Goal: Information Seeking & Learning: Learn about a topic

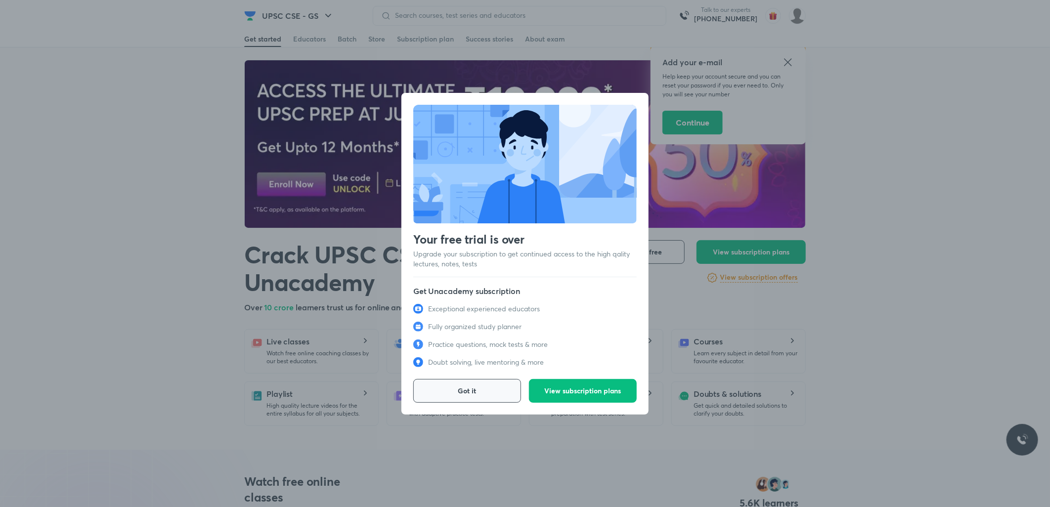
click at [506, 392] on button "Got it" at bounding box center [467, 391] width 108 height 24
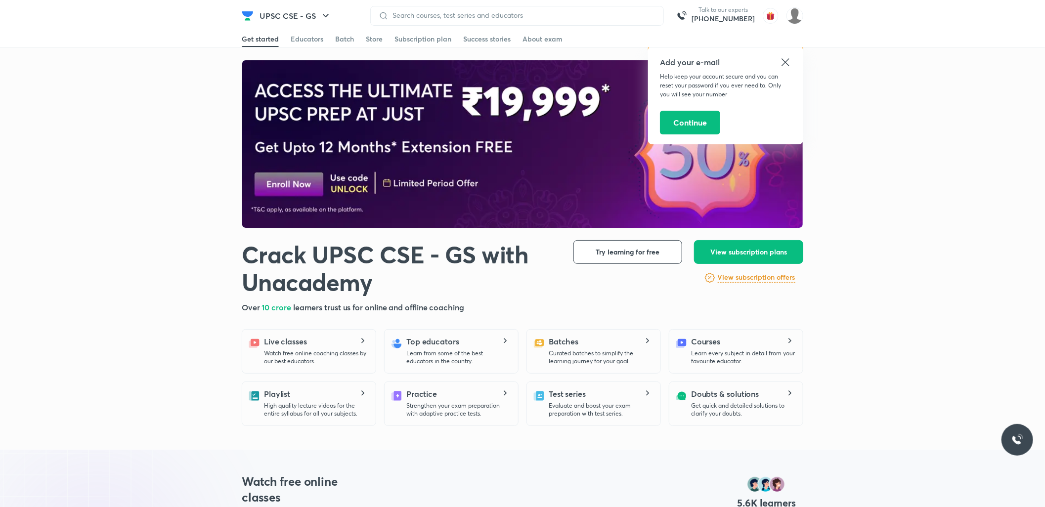
click at [789, 62] on icon at bounding box center [786, 62] width 12 height 12
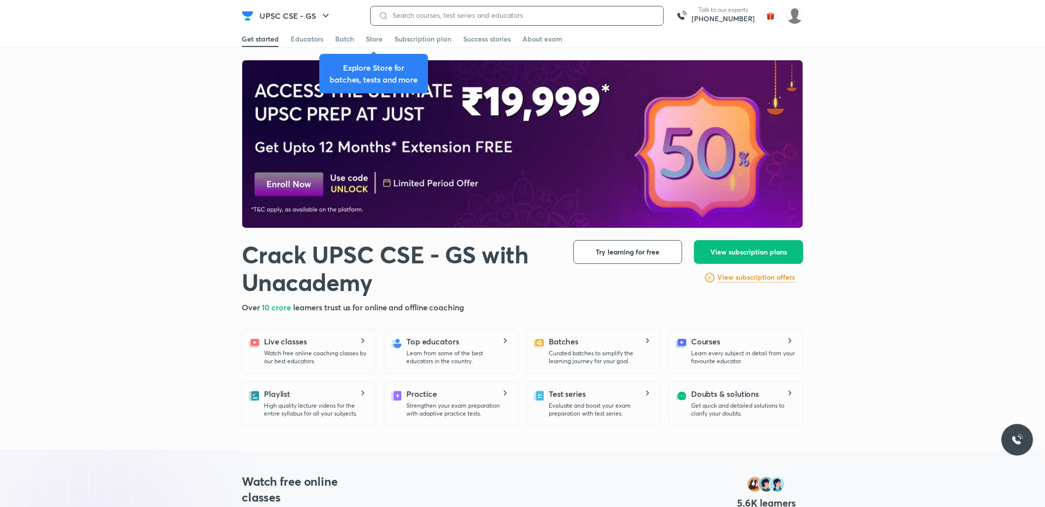
click at [550, 15] on input at bounding box center [522, 15] width 267 height 8
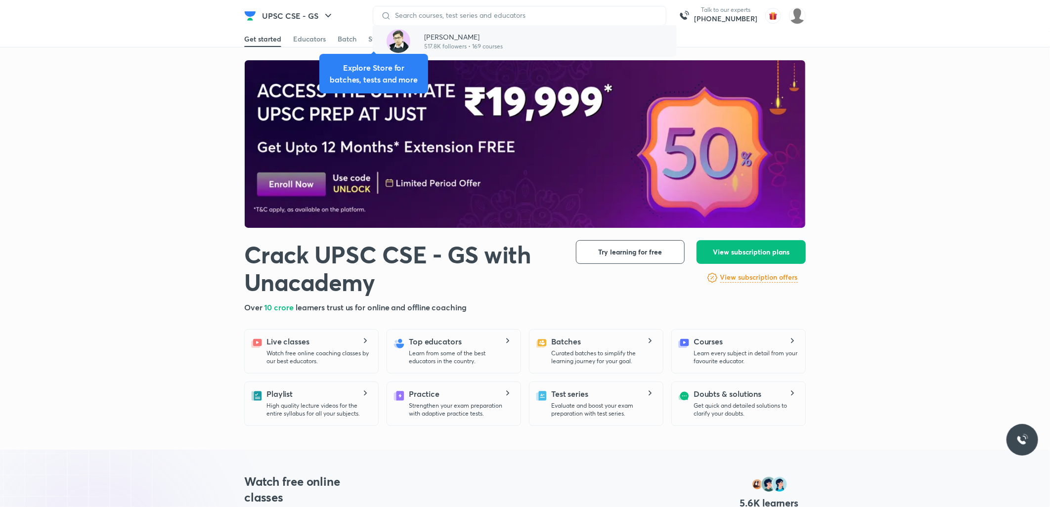
click at [471, 47] on p "517.8K followers • 169 courses" at bounding box center [463, 46] width 79 height 9
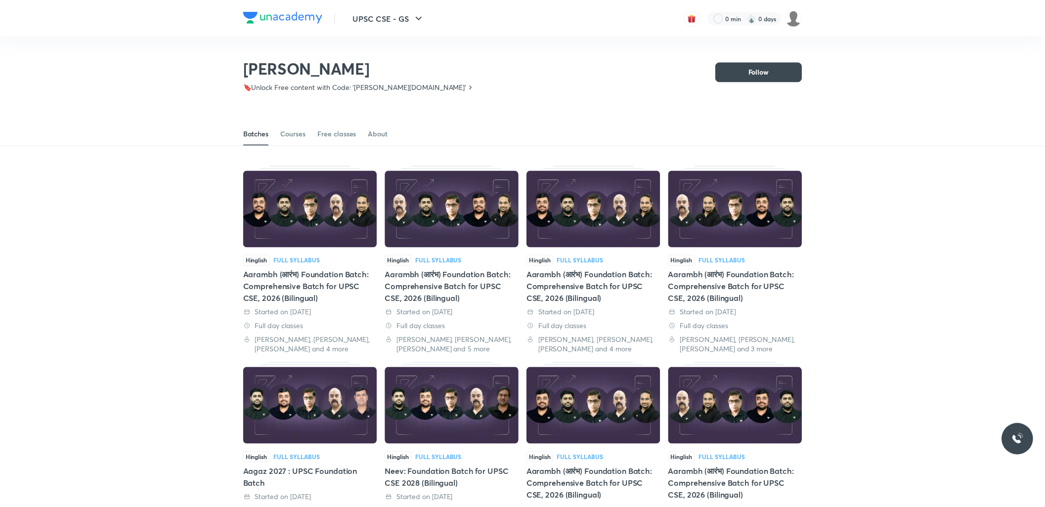
scroll to position [44, 0]
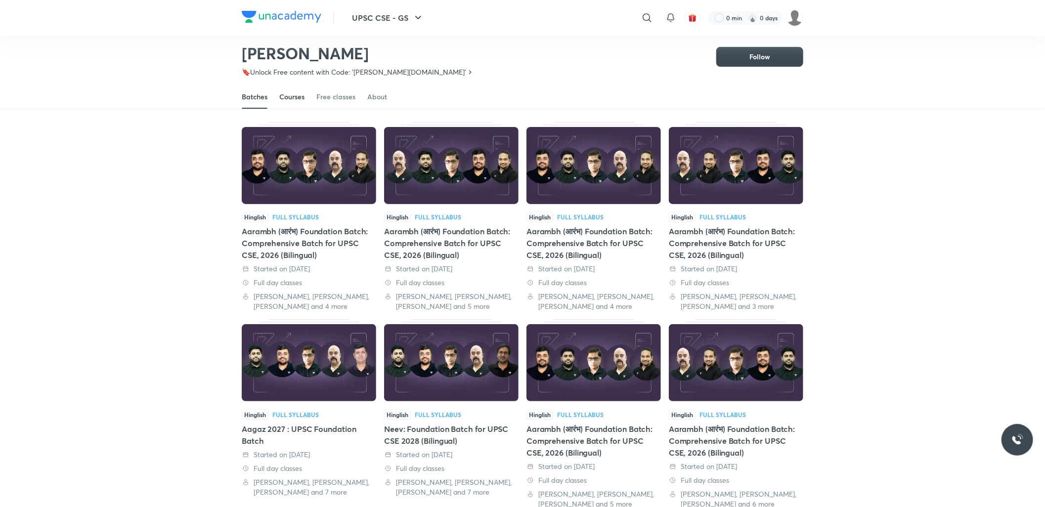
click at [287, 96] on div "Courses" at bounding box center [291, 97] width 25 height 10
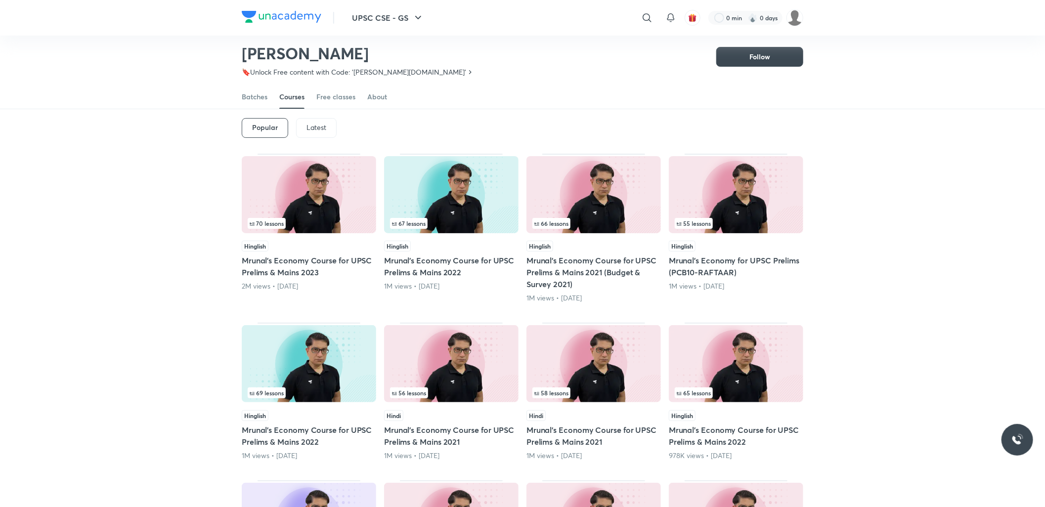
click at [314, 117] on div "Popular Latest" at bounding box center [523, 127] width 562 height 51
click at [314, 127] on p "Latest" at bounding box center [317, 128] width 20 height 8
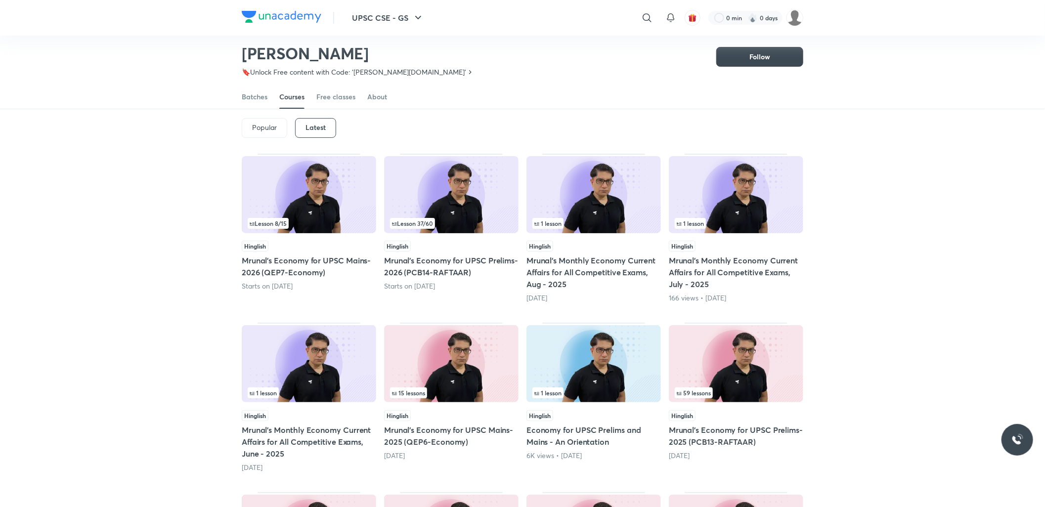
click at [703, 376] on img at bounding box center [736, 363] width 134 height 77
